Goal: Task Accomplishment & Management: Manage account settings

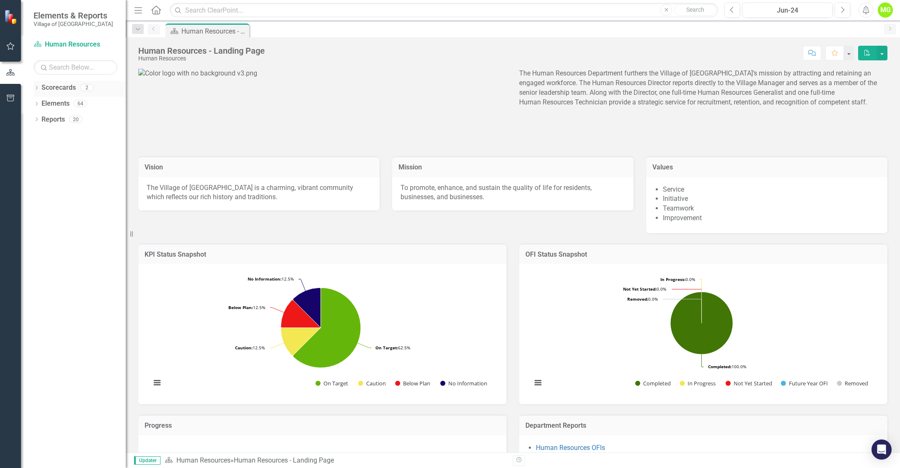
click at [36, 86] on icon "Dropdown" at bounding box center [37, 88] width 6 height 5
click at [9, 46] on icon "button" at bounding box center [10, 46] width 9 height 7
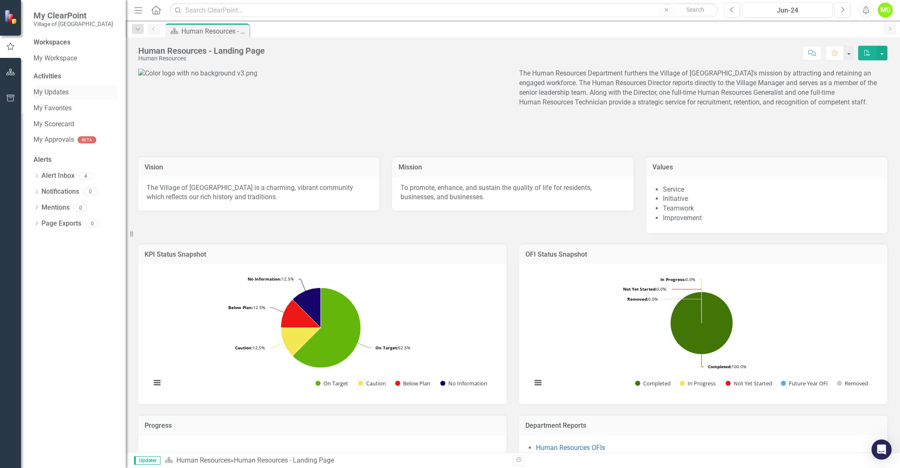
click at [51, 91] on link "My Updates" at bounding box center [76, 93] width 84 height 10
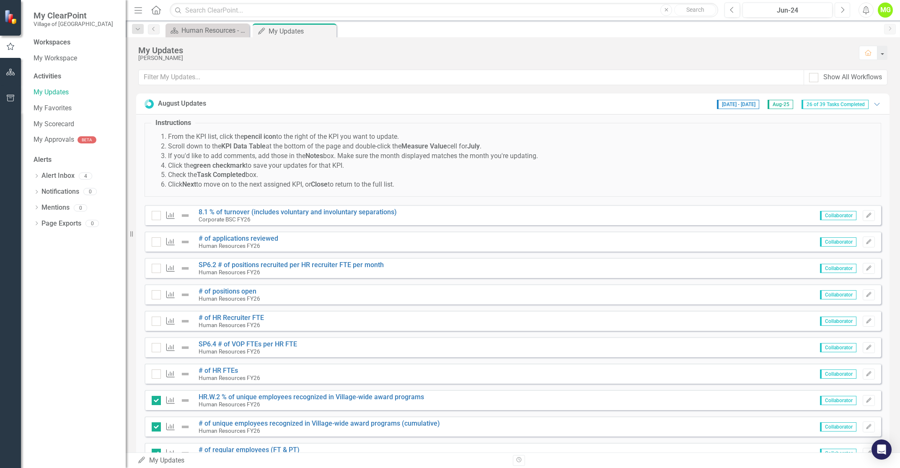
click at [839, 10] on button "Next" at bounding box center [843, 10] width 16 height 15
click at [886, 10] on div "MG" at bounding box center [885, 10] width 15 height 15
click at [849, 106] on link "Logout Log Out" at bounding box center [859, 106] width 66 height 16
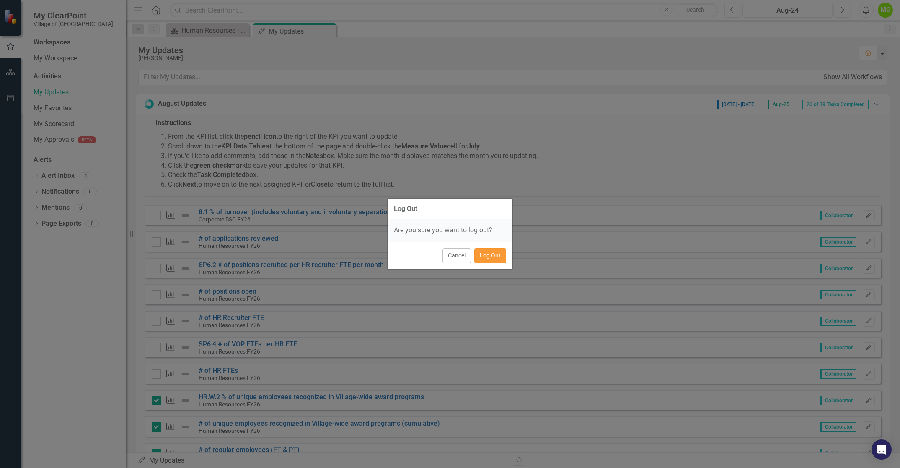
click at [495, 258] on button "Log Out" at bounding box center [490, 255] width 32 height 15
